Goal: Check status: Check status

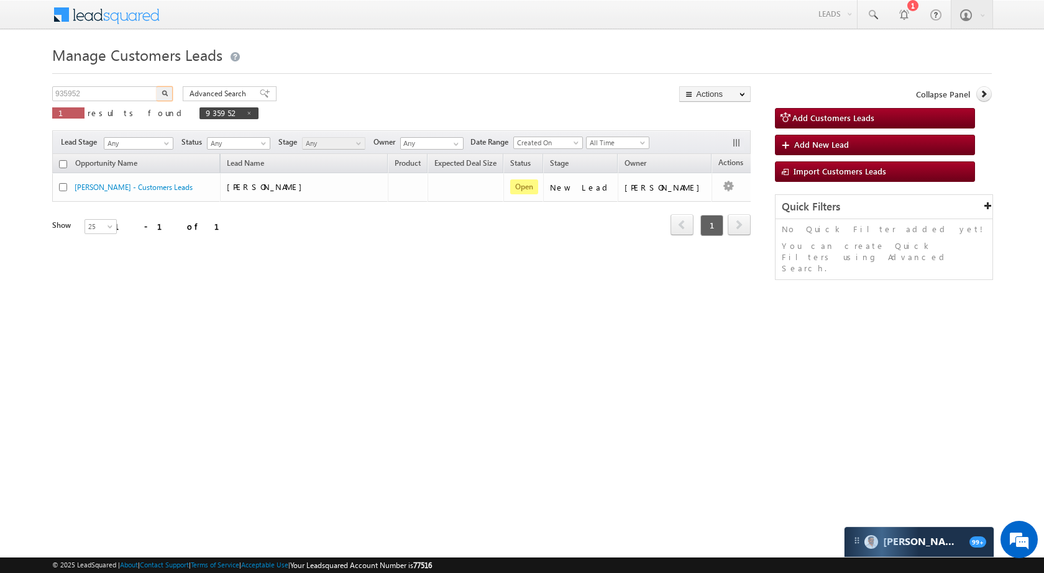
click at [102, 96] on input "935952" at bounding box center [105, 93] width 106 height 15
click at [160, 91] on button "button" at bounding box center [165, 93] width 16 height 15
click at [136, 95] on input "938328" at bounding box center [105, 93] width 106 height 15
paste input "921"
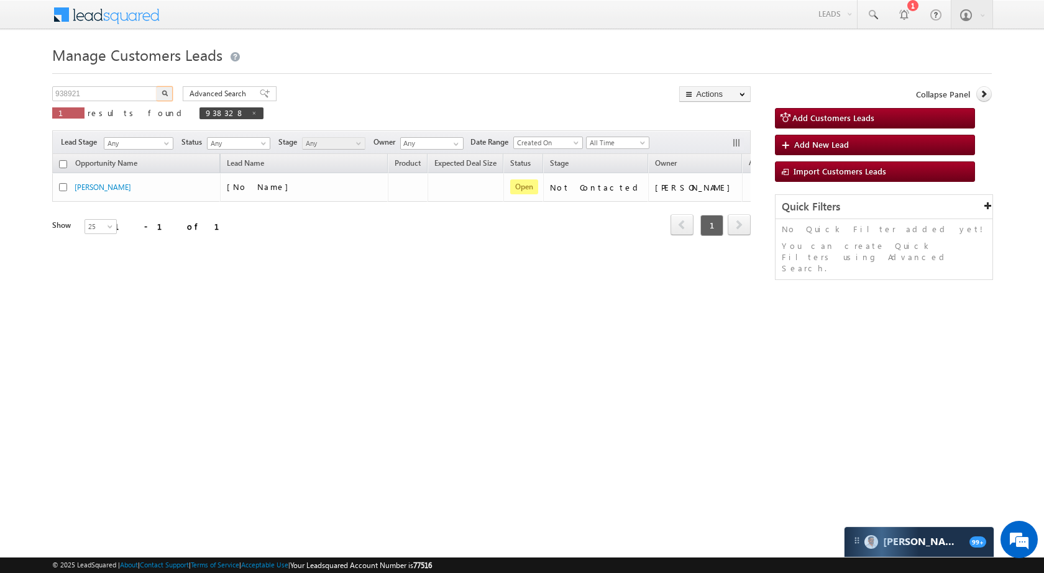
click at [160, 92] on button "button" at bounding box center [165, 93] width 16 height 15
click at [127, 94] on input "938921" at bounding box center [105, 93] width 106 height 15
paste input "874"
click at [173, 93] on div "Advanced Search Advanced search results" at bounding box center [224, 93] width 103 height 15
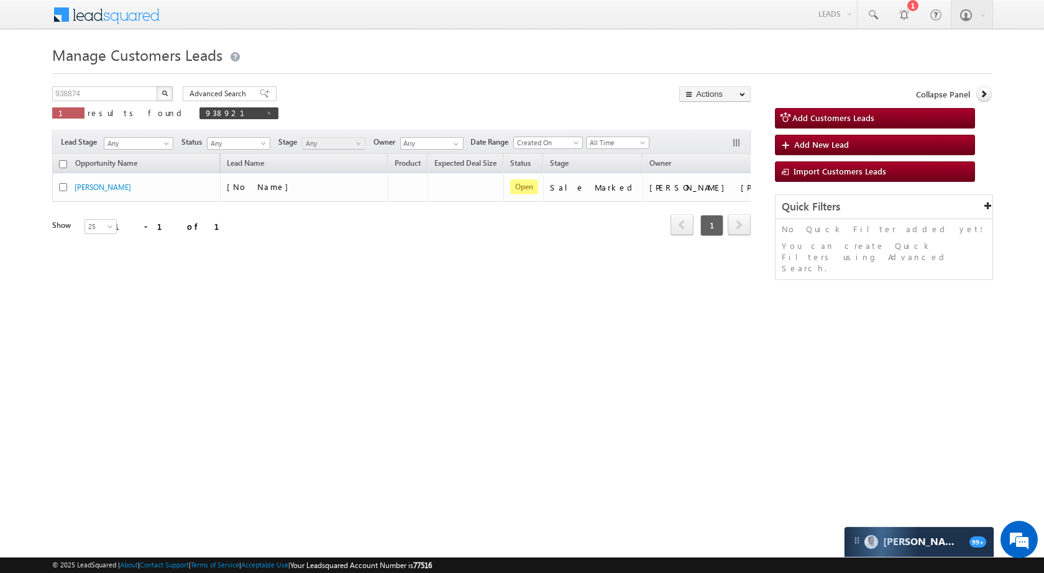
click at [166, 92] on img "button" at bounding box center [165, 93] width 6 height 6
click at [912, 10] on div "1" at bounding box center [912, 5] width 11 height 11
click at [108, 90] on input "938874" at bounding box center [105, 93] width 106 height 15
paste input "6075"
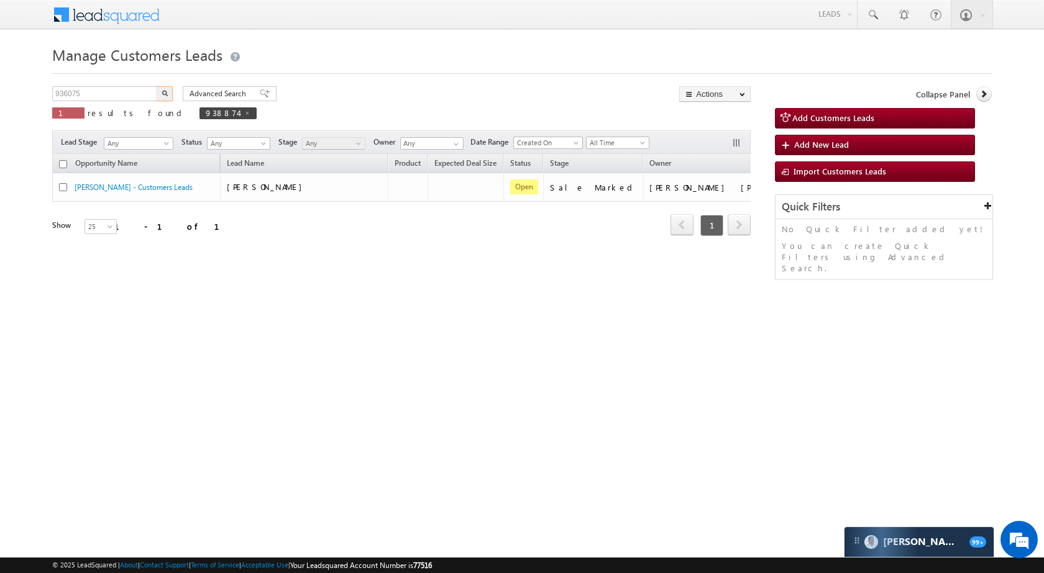
click at [164, 93] on img "button" at bounding box center [165, 93] width 6 height 6
click at [127, 99] on input "936075" at bounding box center [105, 93] width 106 height 15
paste input "23742"
click at [155, 99] on input "923742" at bounding box center [105, 93] width 106 height 15
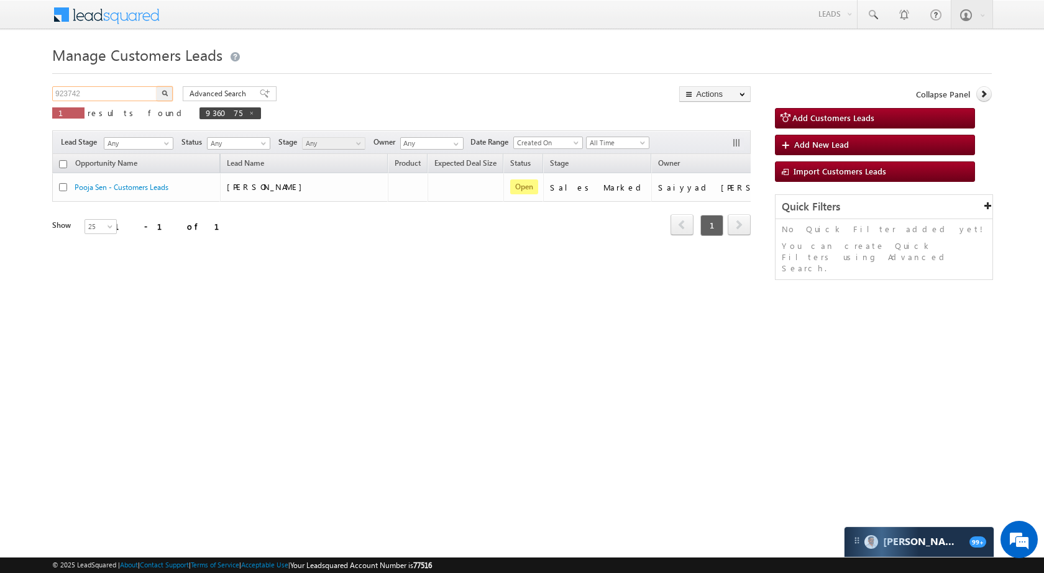
type input "923742"
click at [168, 88] on button "button" at bounding box center [165, 93] width 16 height 15
